Goal: Navigation & Orientation: Find specific page/section

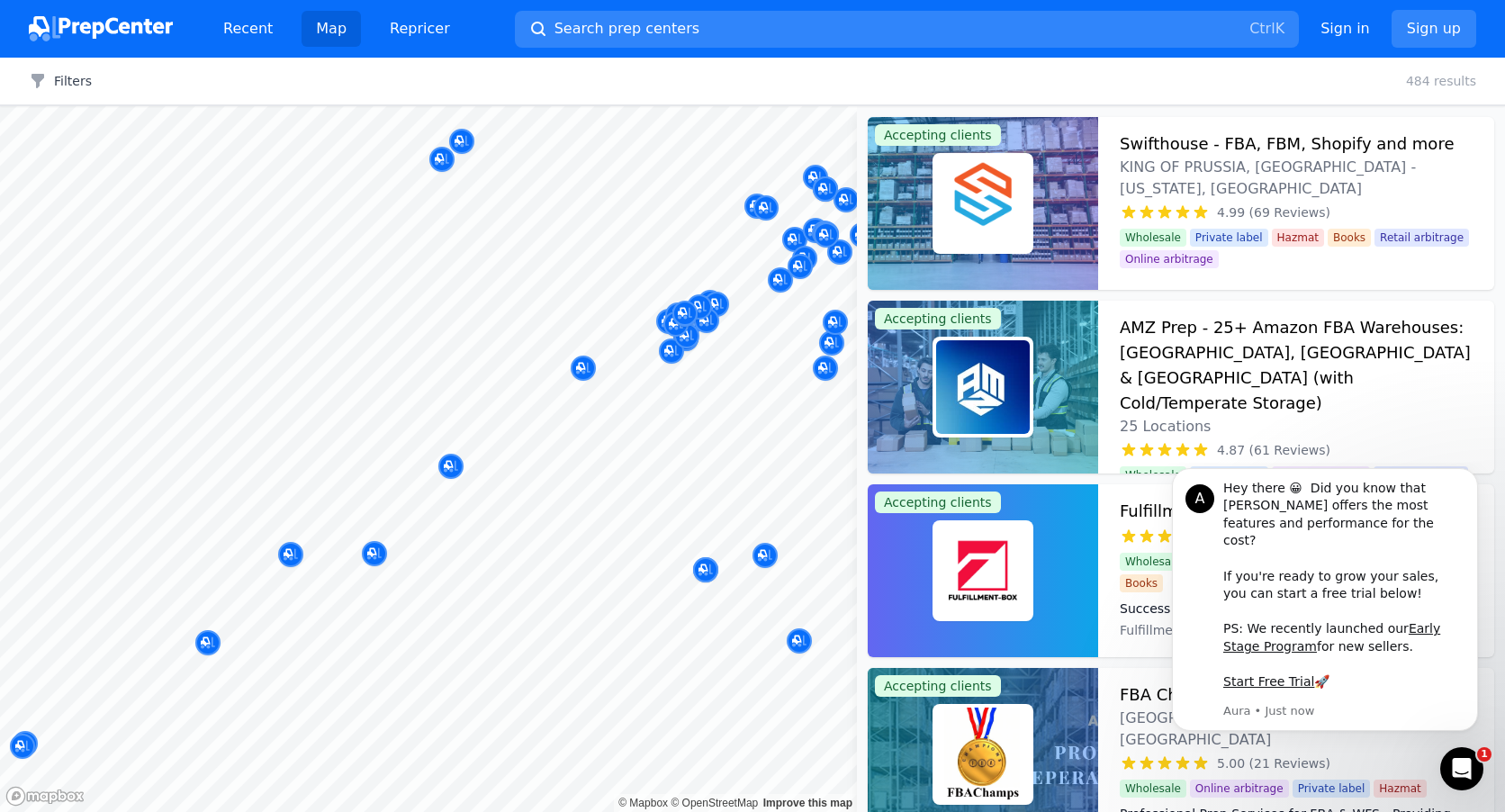
click at [710, 304] on div "StarShipTrack [GEOGRAPHIC_DATA], [US_STATE], [GEOGRAPHIC_DATA] 4.80 (5 Reviews)" at bounding box center [669, 247] width 346 height 123
click at [687, 316] on div at bounding box center [706, 317] width 346 height 14
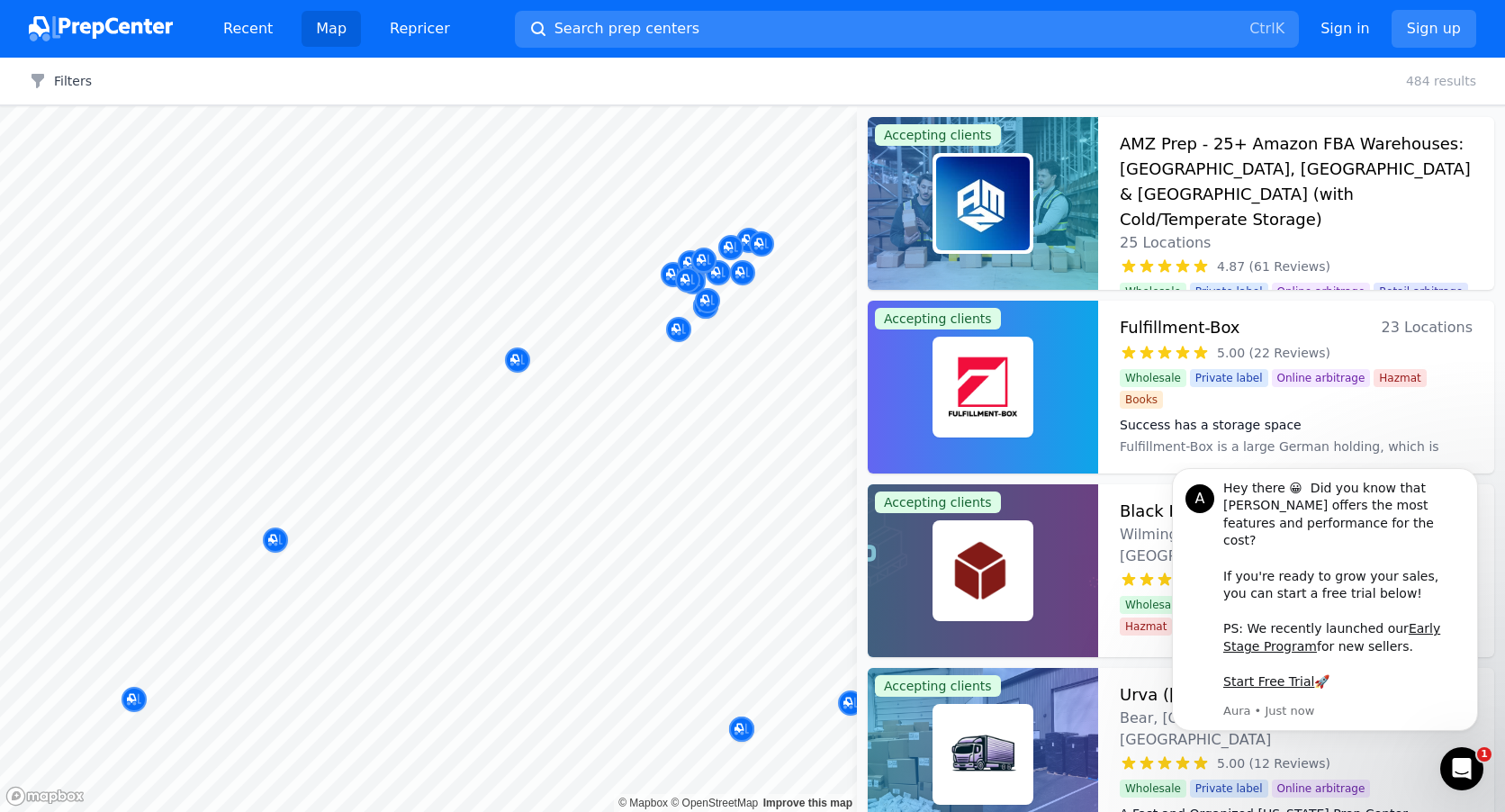
click at [747, 266] on div at bounding box center [686, 265] width 346 height 14
click at [740, 274] on div at bounding box center [650, 274] width 346 height 14
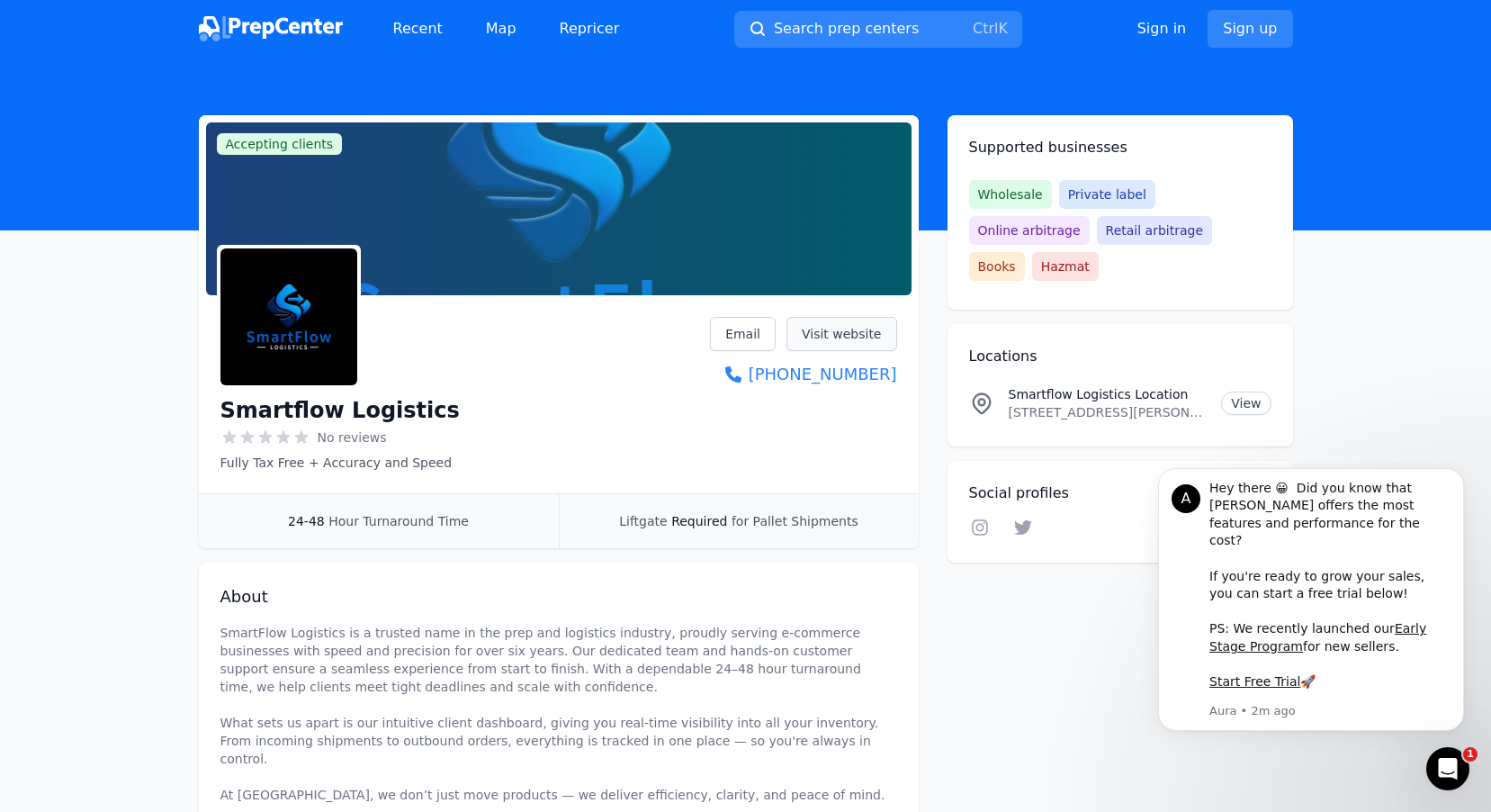
click at [844, 333] on link "Visit website" at bounding box center [841, 334] width 111 height 34
click at [1190, 403] on p "1670 Porter Rd, B2, Bear, DE, 19702, US" at bounding box center [1107, 411] width 198 height 18
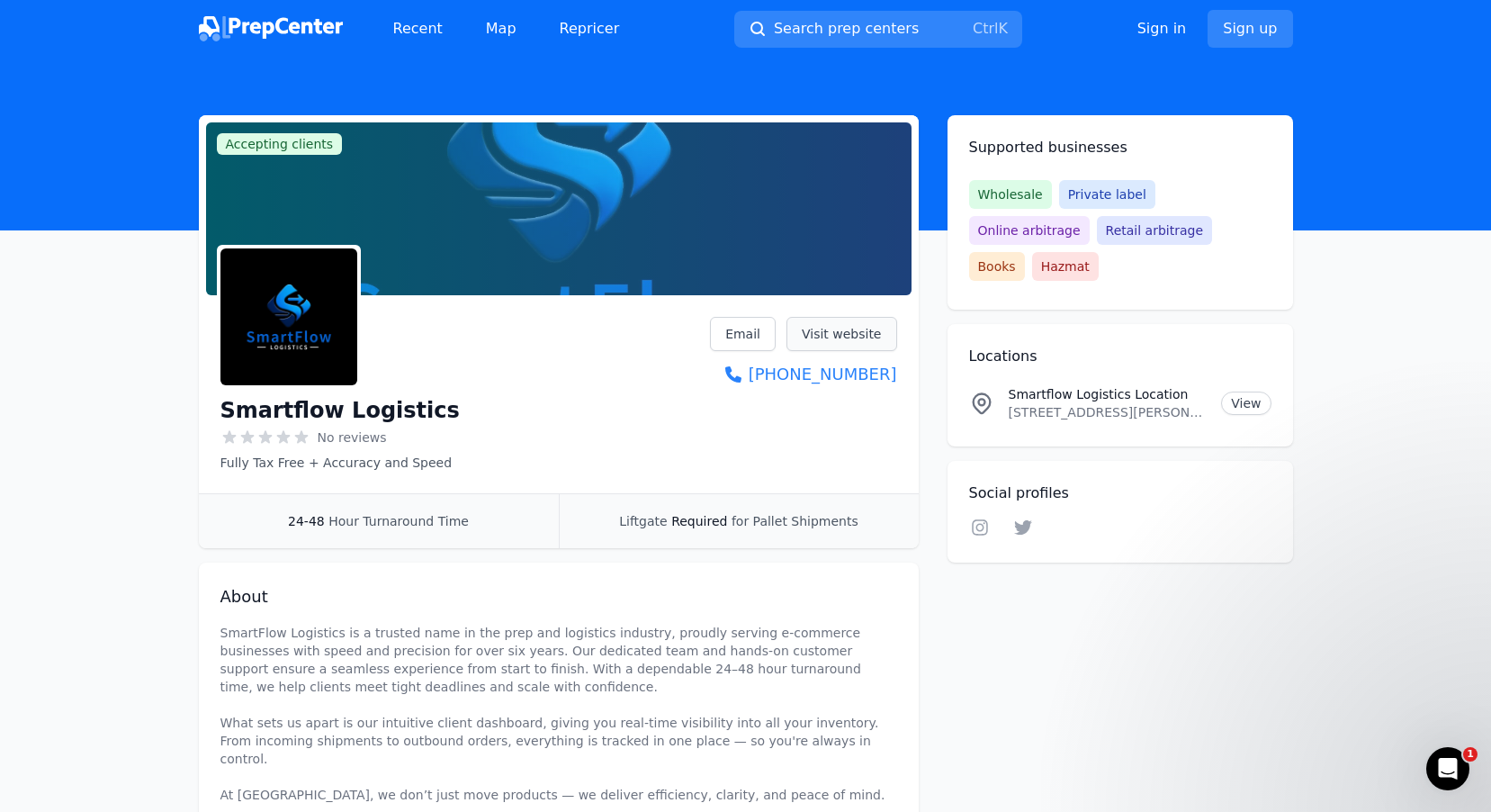
click at [845, 333] on link "Visit website" at bounding box center [841, 334] width 111 height 34
